Goal: Information Seeking & Learning: Learn about a topic

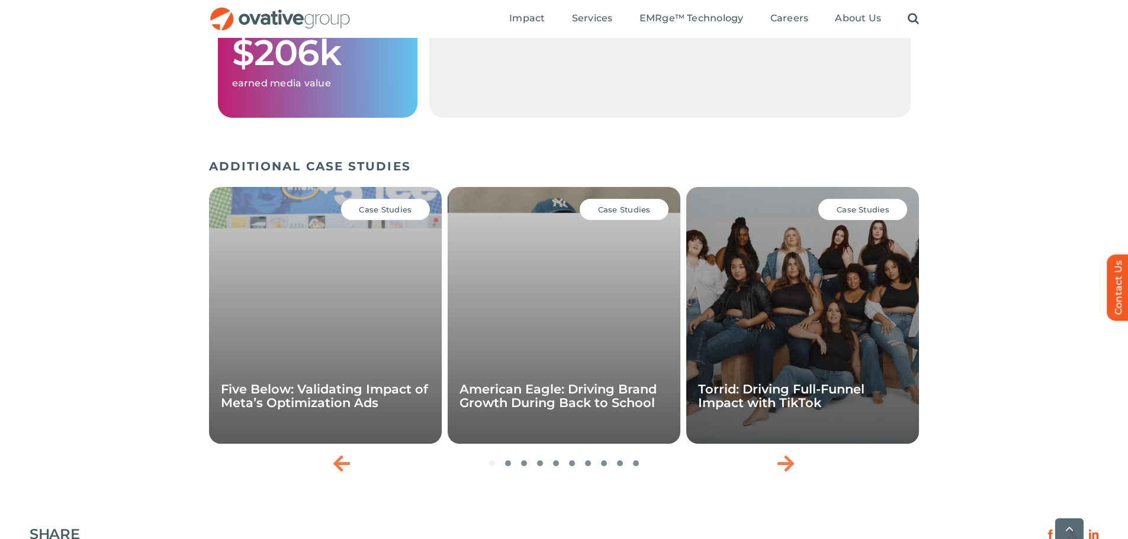
scroll to position [1649, 0]
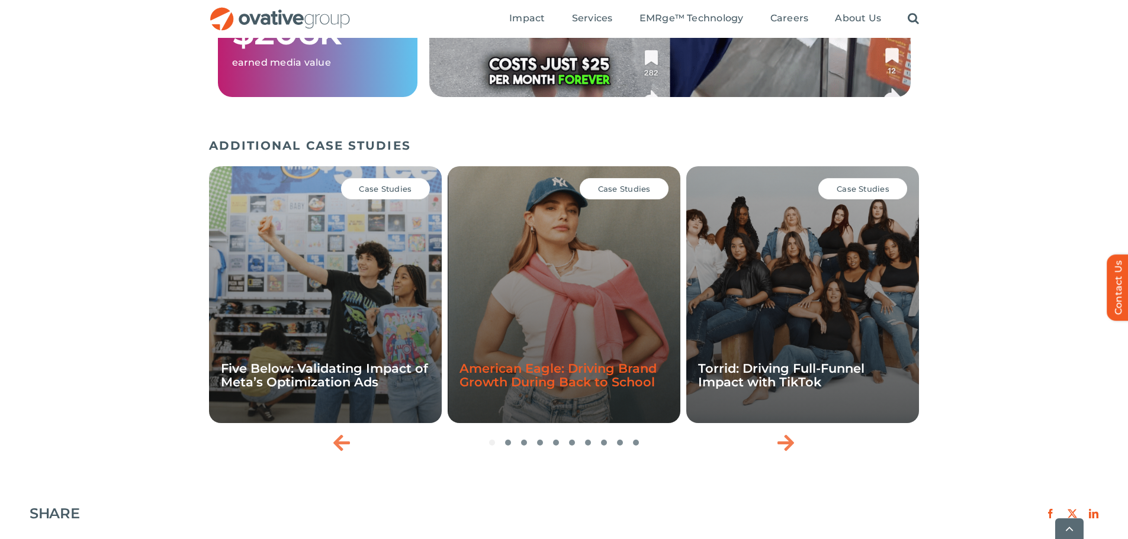
click at [604, 385] on link "American Eagle: Driving Brand Growth During Back to School" at bounding box center [557, 375] width 197 height 28
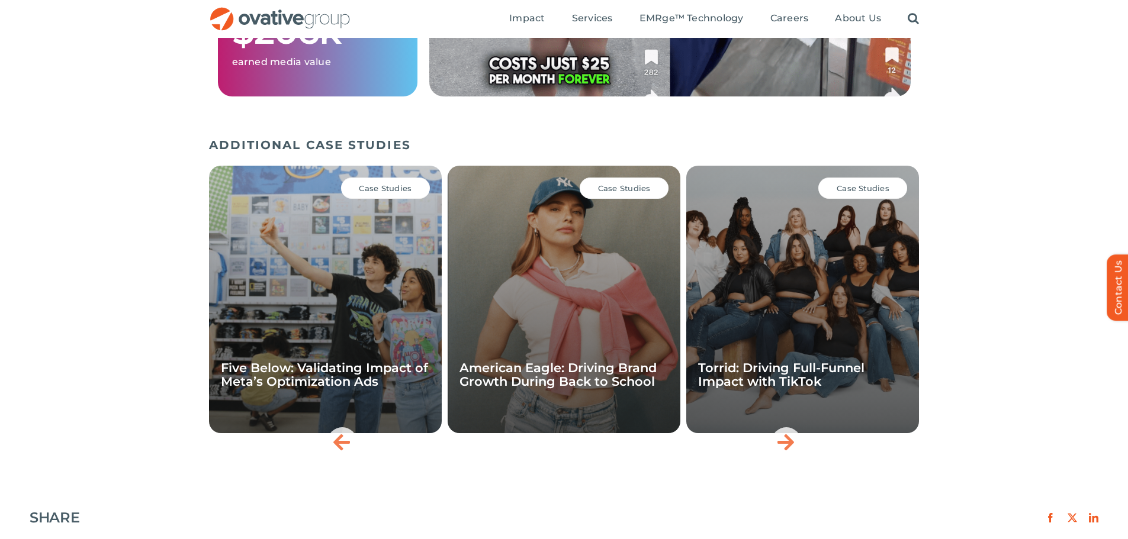
scroll to position [1649, 0]
